Goal: Transaction & Acquisition: Purchase product/service

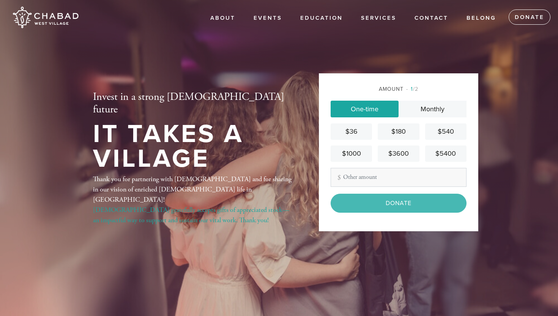
scroll to position [27, 0]
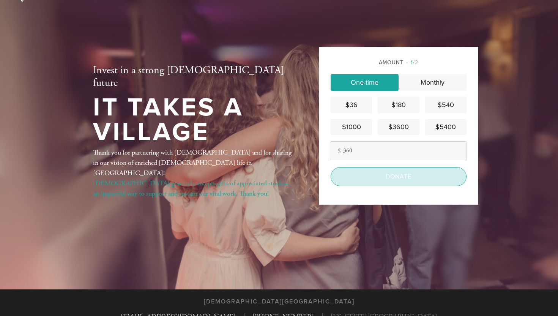
type input "360"
click at [378, 176] on input "Donate" at bounding box center [398, 176] width 136 height 19
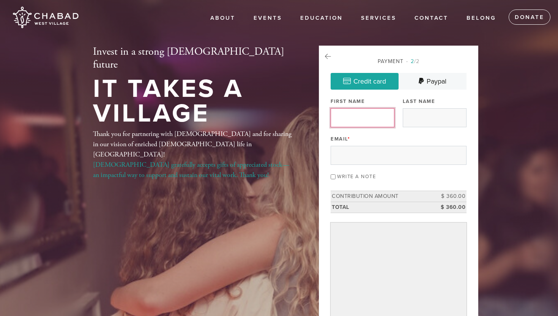
click at [358, 116] on input "First Name" at bounding box center [362, 117] width 64 height 19
type input "[PERSON_NAME]"
type input "[EMAIL_ADDRESS][DOMAIN_NAME]"
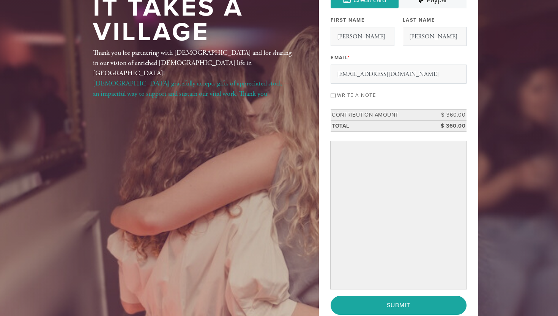
scroll to position [76, 0]
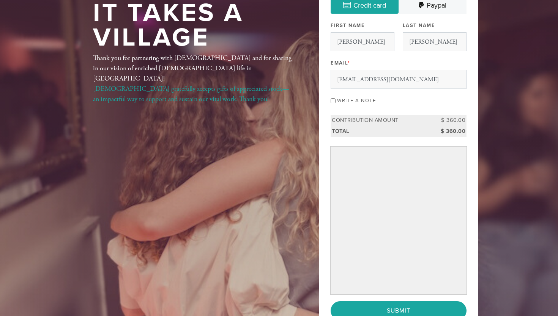
click at [333, 100] on input "Write a note" at bounding box center [332, 100] width 5 height 5
checkbox input "true"
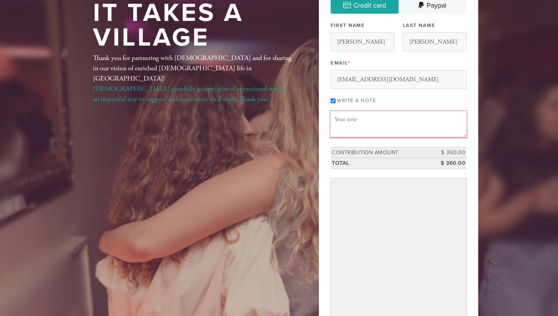
click at [338, 116] on textarea "Message or dedication" at bounding box center [398, 124] width 136 height 26
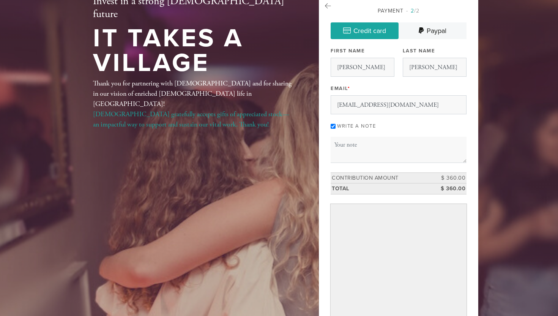
scroll to position [40, 0]
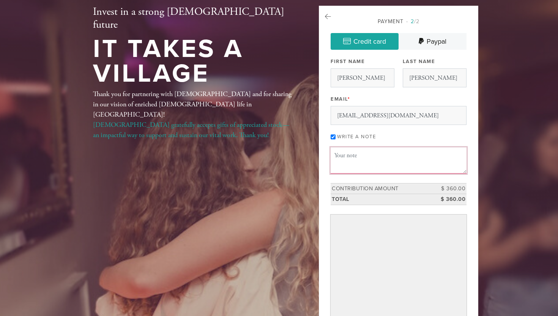
click at [346, 159] on textarea "Message or dedication" at bounding box center [398, 160] width 136 height 26
